Goal: Transaction & Acquisition: Purchase product/service

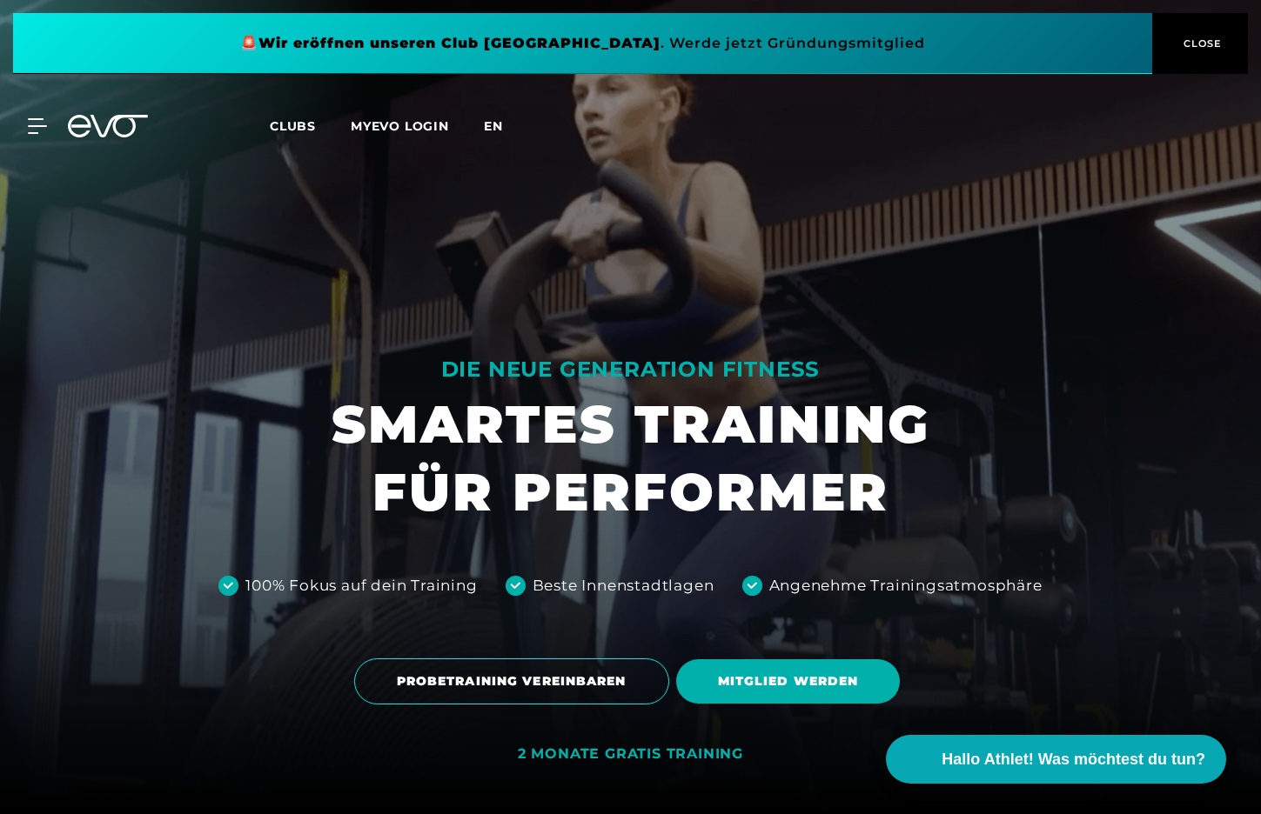
click at [497, 126] on span "en" at bounding box center [493, 126] width 19 height 16
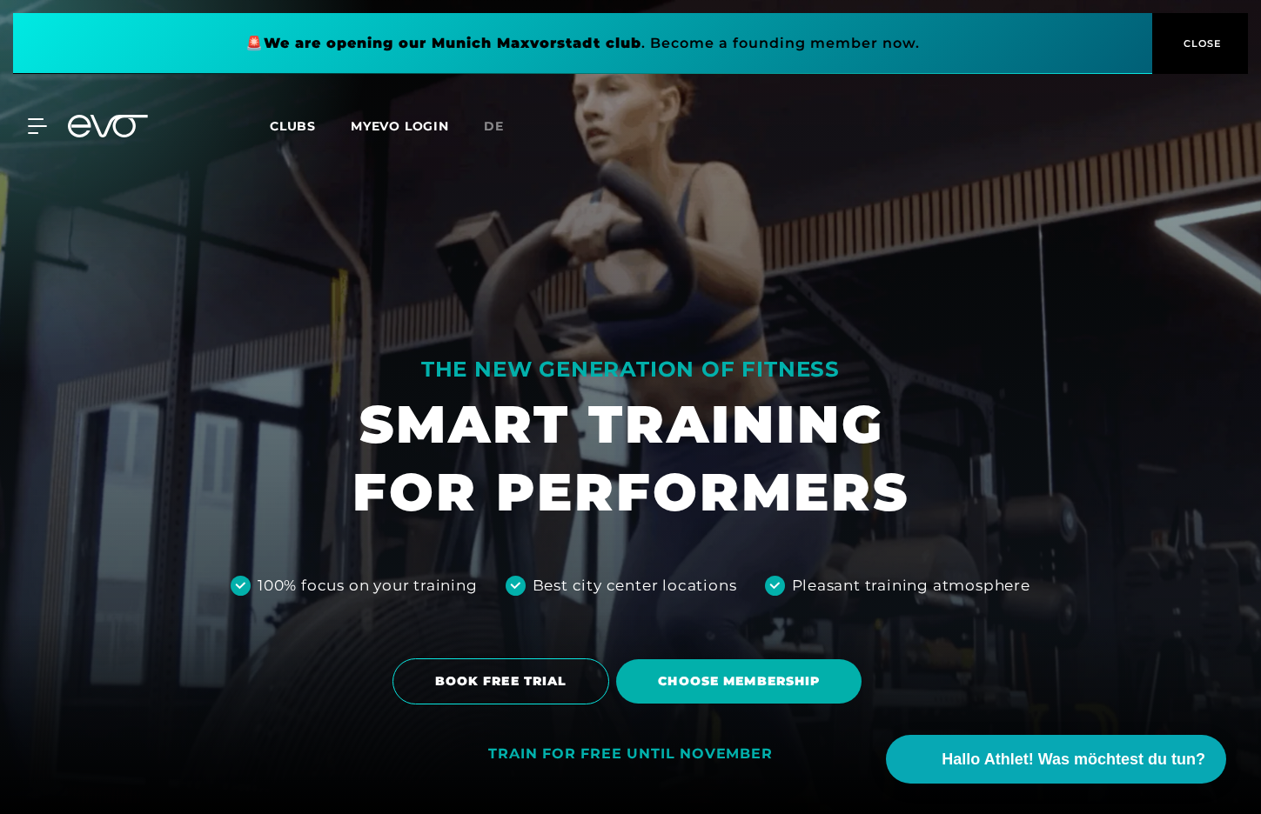
click at [410, 119] on link "MYEVO LOGIN" at bounding box center [400, 126] width 98 height 16
click at [37, 126] on icon at bounding box center [41, 126] width 24 height 14
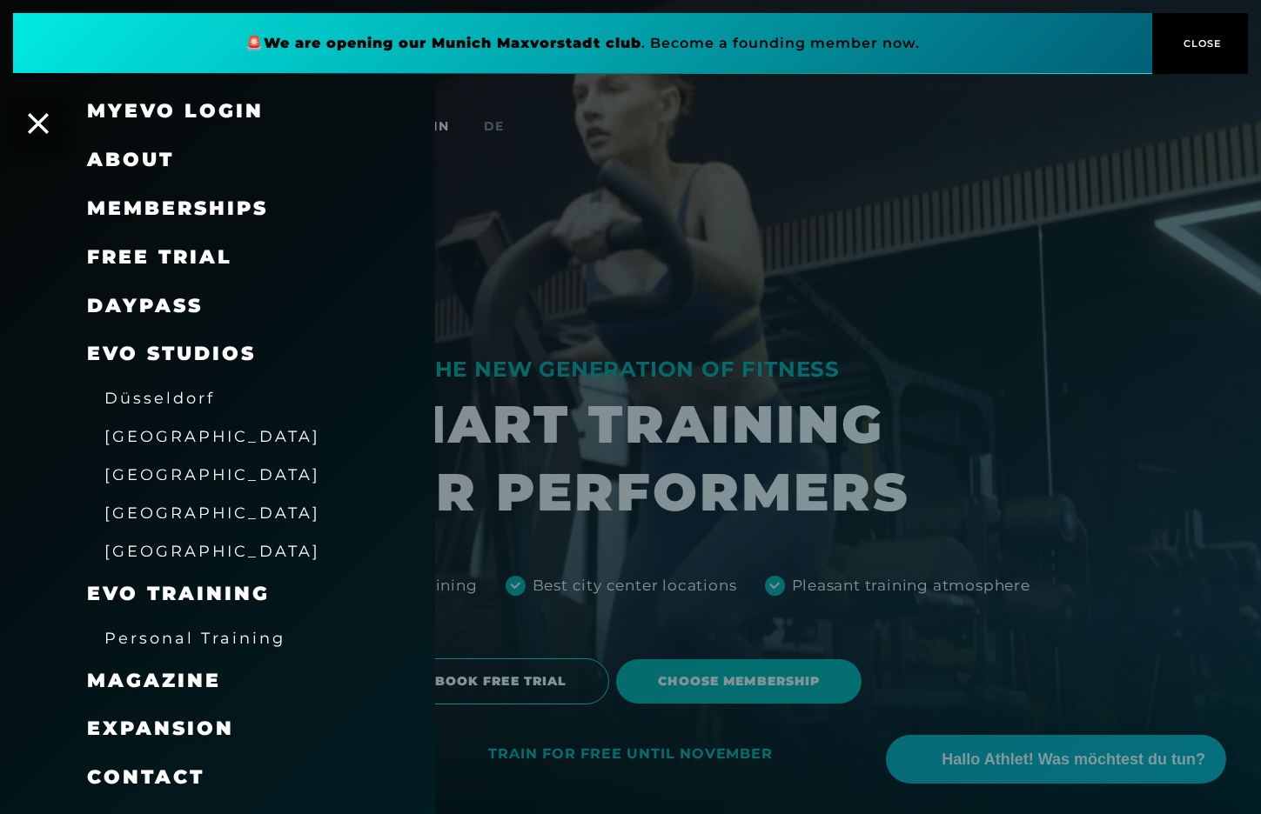
click at [181, 201] on span "Memberships" at bounding box center [177, 208] width 181 height 23
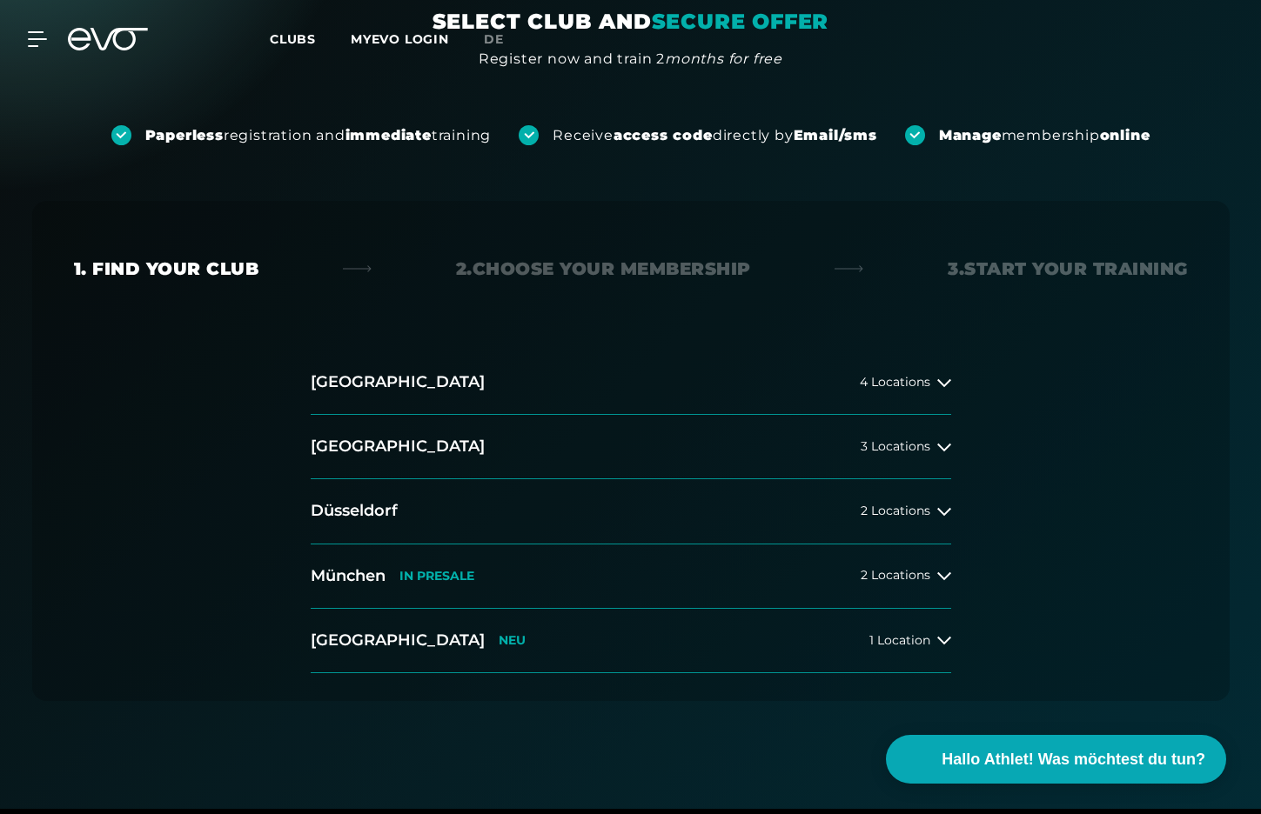
scroll to position [409, 0]
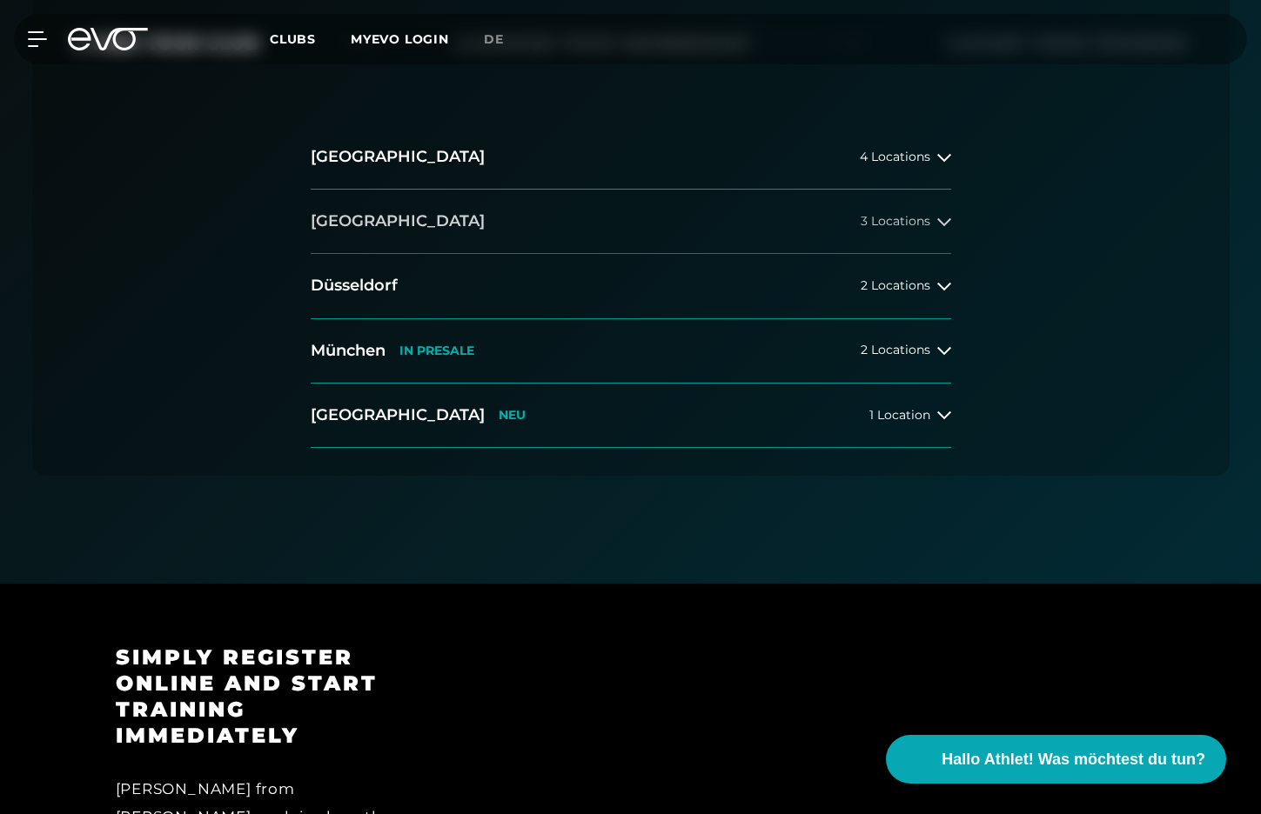
click at [358, 228] on button "Berlin 3 Locations" at bounding box center [631, 222] width 640 height 64
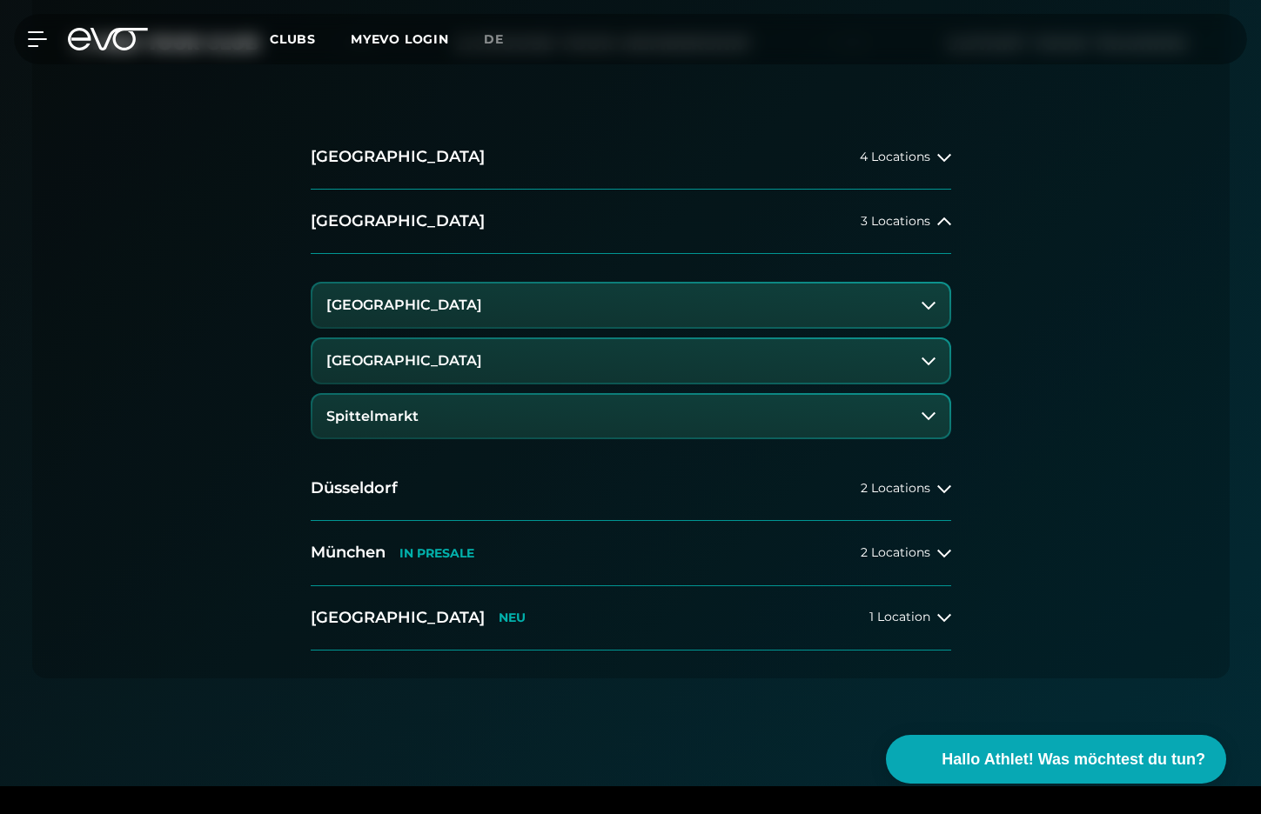
click at [412, 409] on h3 "Spittelmarkt" at bounding box center [372, 417] width 92 height 16
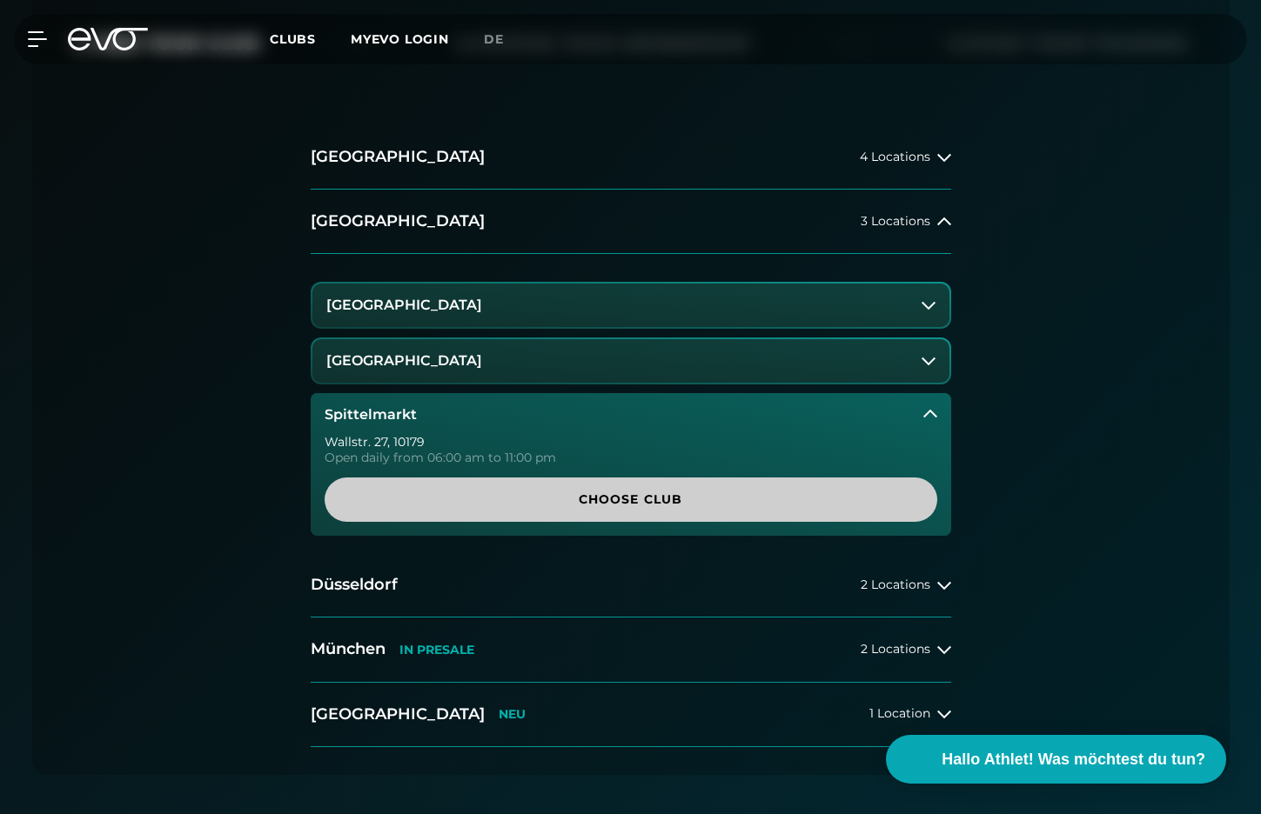
click at [565, 502] on span "Choose Club" at bounding box center [630, 500] width 529 height 18
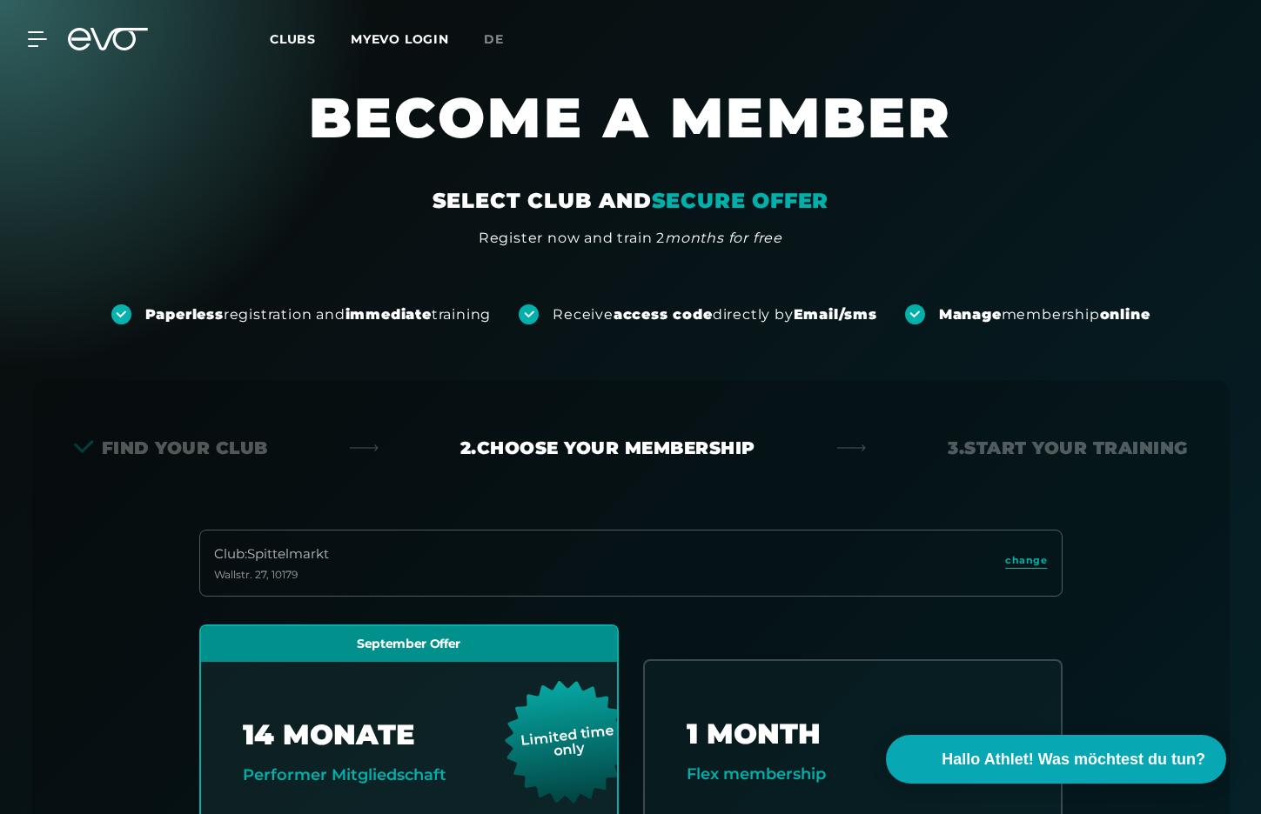
scroll to position [0, 0]
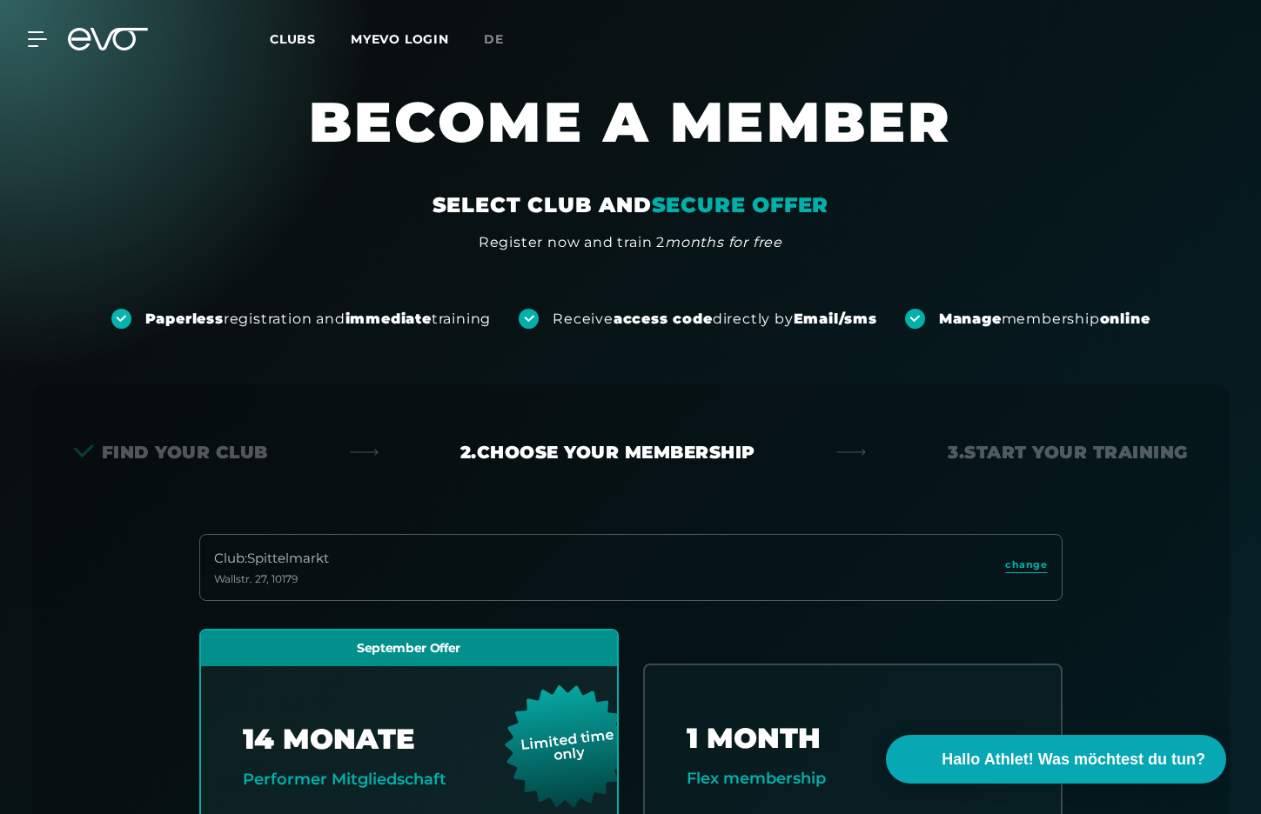
drag, startPoint x: 514, startPoint y: 484, endPoint x: 716, endPoint y: 35, distance: 492.3
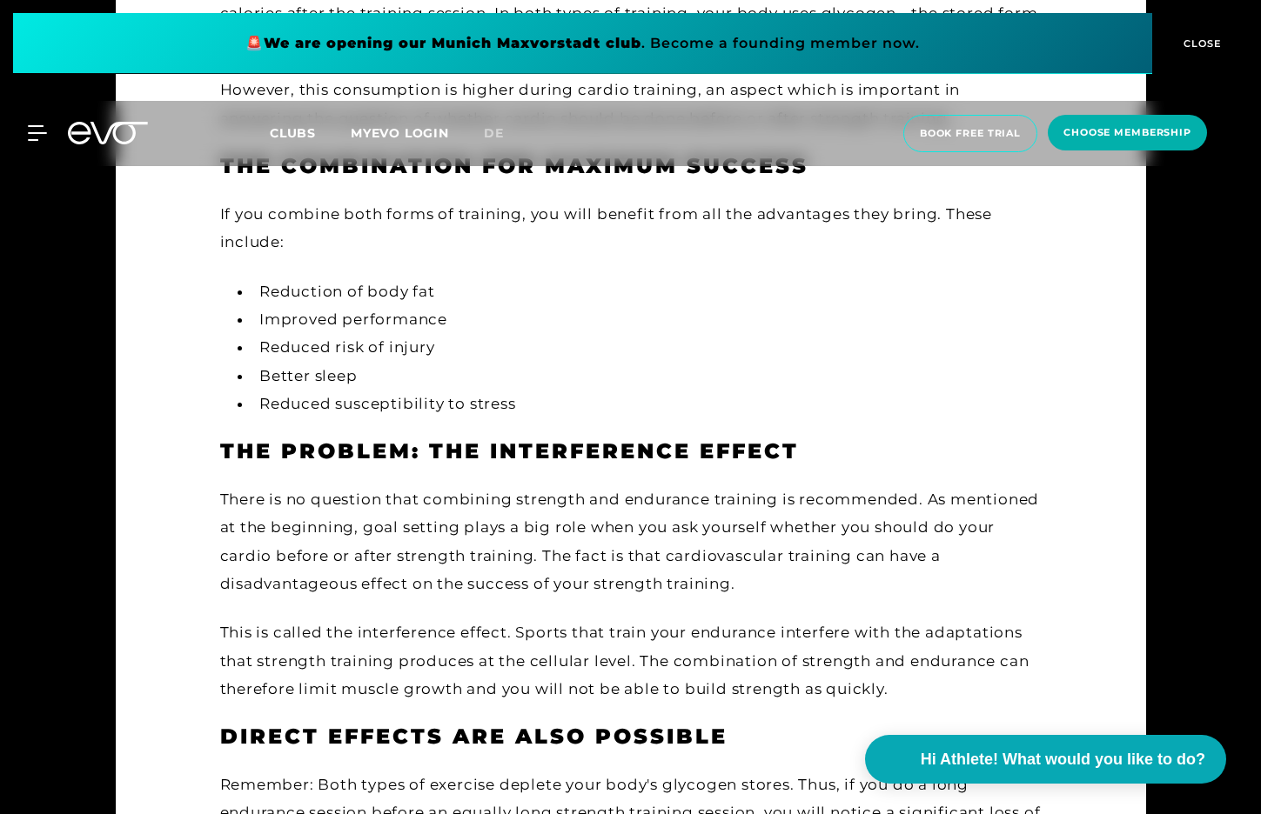
scroll to position [1076, 0]
